Goal: Information Seeking & Learning: Learn about a topic

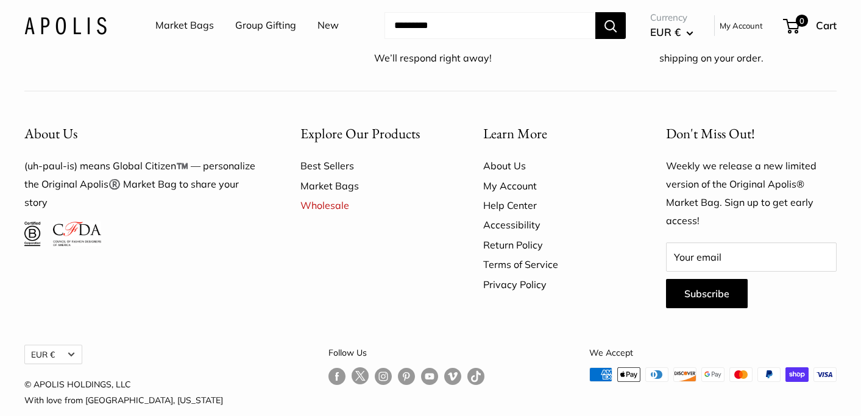
scroll to position [7146, 0]
click at [47, 158] on p "(uh-paul-is) means Global Citizen™️ — personalize the Original Apolis®️ Market …" at bounding box center [140, 185] width 233 height 55
click at [229, 158] on p "(uh-paul-is) means Global Citizen™️ — personalize the Original Apolis®️ Market …" at bounding box center [140, 185] width 233 height 55
drag, startPoint x: 229, startPoint y: 174, endPoint x: 29, endPoint y: 173, distance: 199.8
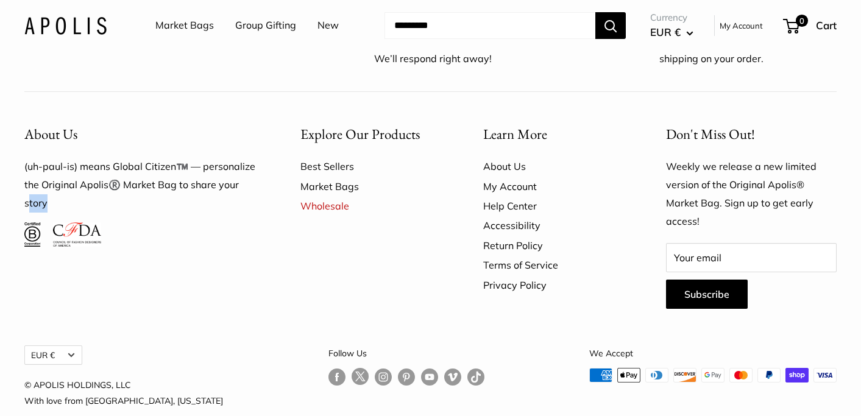
click at [29, 173] on p "(uh-paul-is) means Global Citizen™️ — personalize the Original Apolis®️ Market …" at bounding box center [140, 185] width 233 height 55
click at [110, 215] on link at bounding box center [82, 221] width 58 height 12
drag, startPoint x: 42, startPoint y: 144, endPoint x: 163, endPoint y: 142, distance: 120.6
click at [163, 158] on p "(uh-paul-is) means Global Citizen™️ — personalize the Original Apolis®️ Market …" at bounding box center [140, 185] width 233 height 55
click at [190, 171] on p "(uh-paul-is) means Global Citizen™️ — personalize the Original Apolis®️ Market …" at bounding box center [140, 185] width 233 height 55
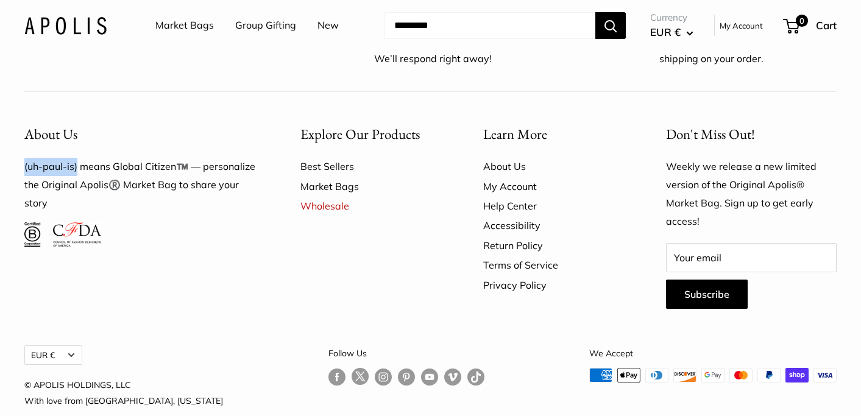
drag, startPoint x: 23, startPoint y: 144, endPoint x: 76, endPoint y: 144, distance: 53.0
click at [76, 144] on div "About Us (uh-paul-is) means Global Citizen™️ — personalize the Original Apolis®…" at bounding box center [141, 215] width 276 height 211
click at [506, 157] on link "About Us" at bounding box center [553, 166] width 140 height 19
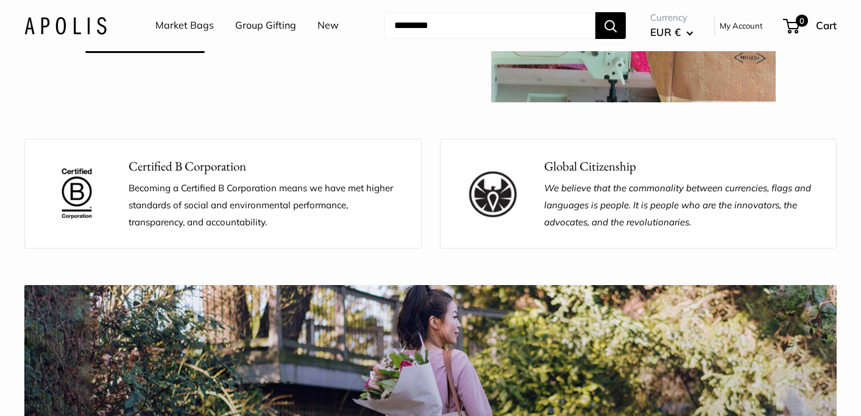
scroll to position [1204, 0]
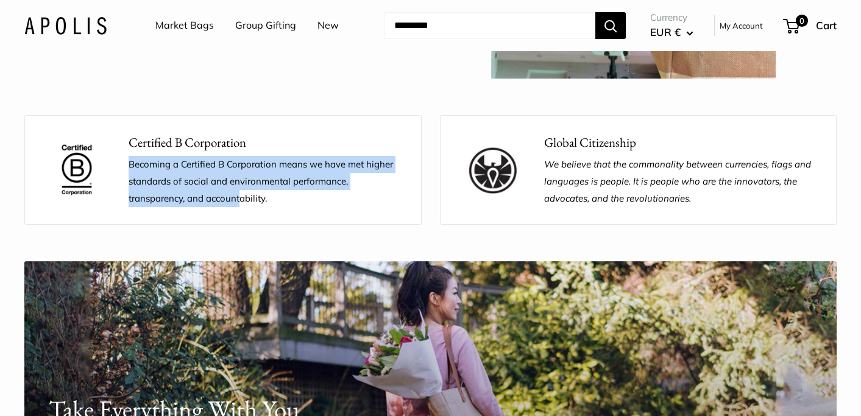
drag, startPoint x: 127, startPoint y: 161, endPoint x: 241, endPoint y: 193, distance: 117.8
click at [241, 194] on div "Certified B Corporation Becoming a Certified B Corporation means we have met hi…" at bounding box center [222, 170] width 397 height 110
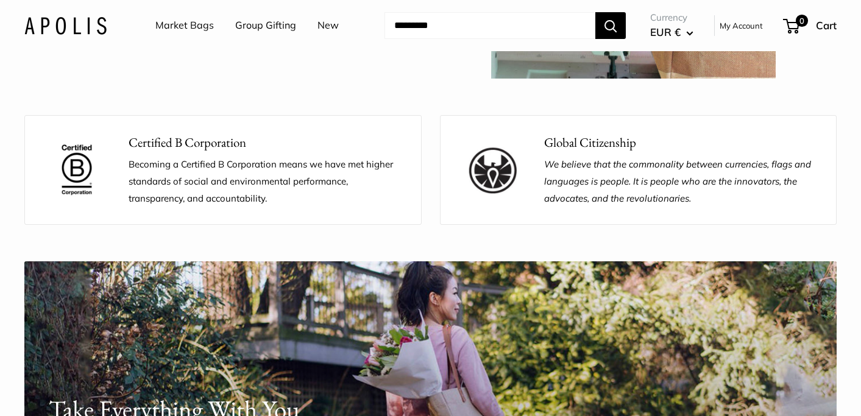
click at [287, 199] on p "Becoming a Certified B Corporation means we have met higher standards of social…" at bounding box center [266, 181] width 274 height 51
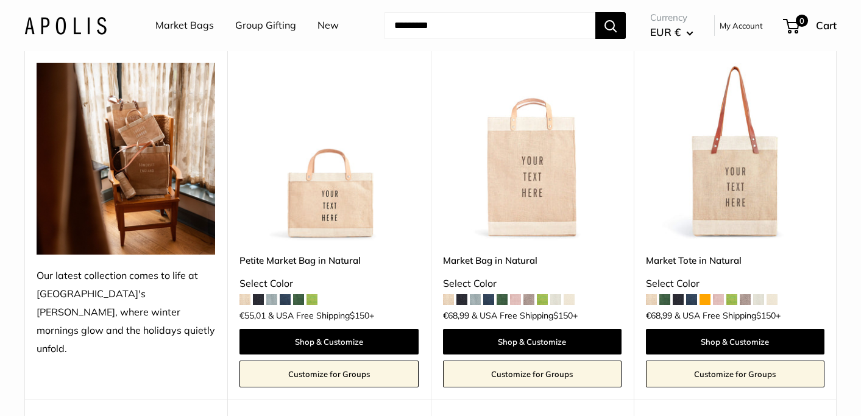
scroll to position [2219, 0]
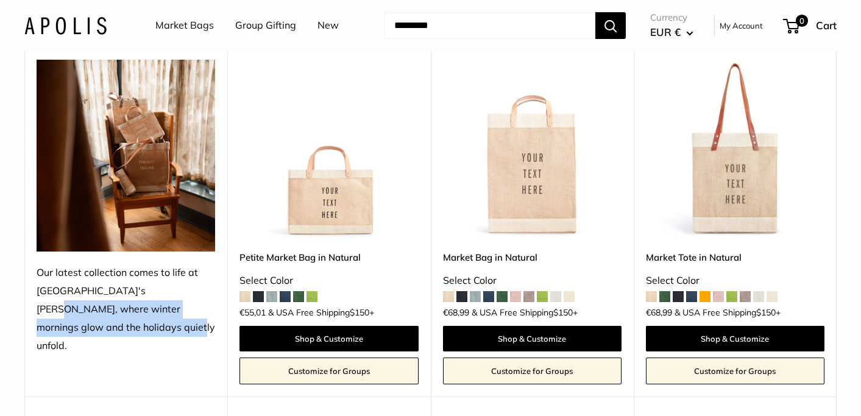
drag, startPoint x: 127, startPoint y: 287, endPoint x: 139, endPoint y: 314, distance: 29.4
click at [139, 314] on div "Our latest collection comes to life at [GEOGRAPHIC_DATA]'s [PERSON_NAME], where…" at bounding box center [126, 309] width 178 height 91
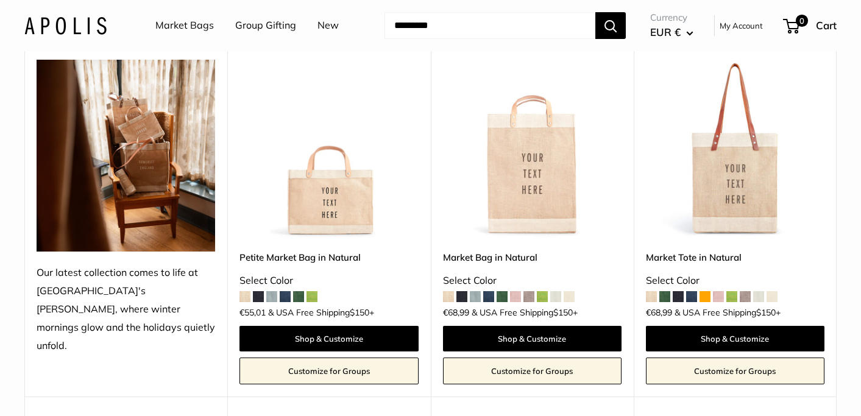
click at [147, 336] on div "**********" at bounding box center [125, 212] width 203 height 367
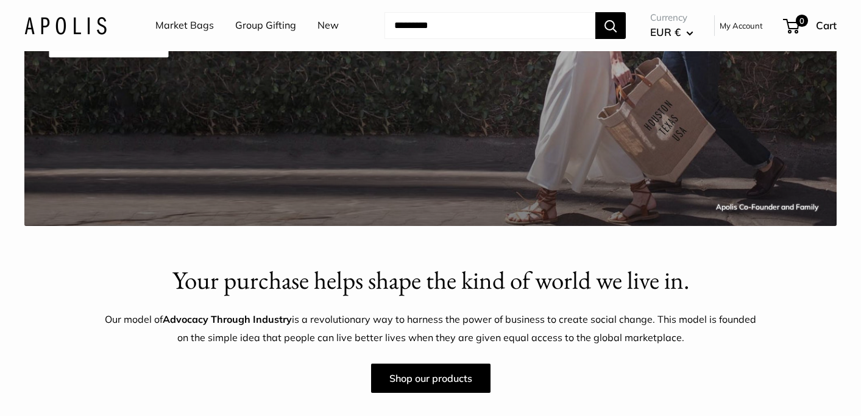
scroll to position [289, 0]
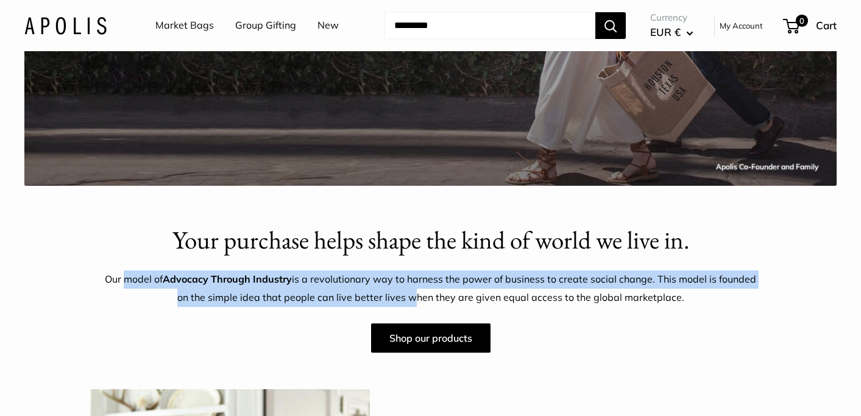
drag, startPoint x: 128, startPoint y: 278, endPoint x: 409, endPoint y: 292, distance: 281.8
click at [409, 292] on p "Our model of Advocacy Through Industry is a revolutionary way to harness the po…" at bounding box center [431, 288] width 652 height 37
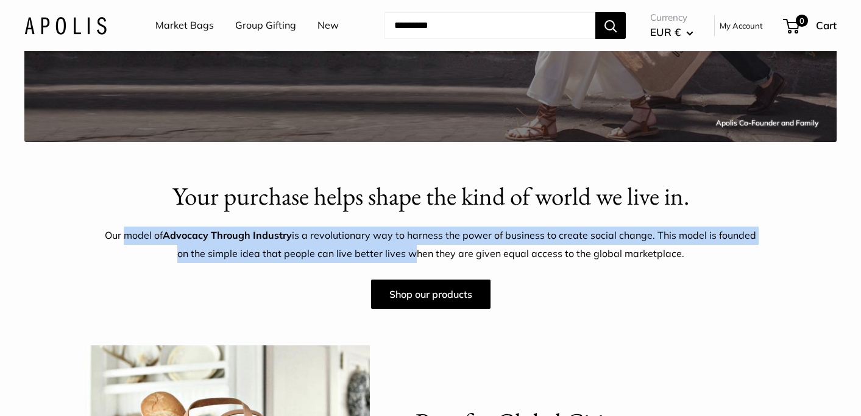
scroll to position [335, 0]
